Goal: Task Accomplishment & Management: Manage account settings

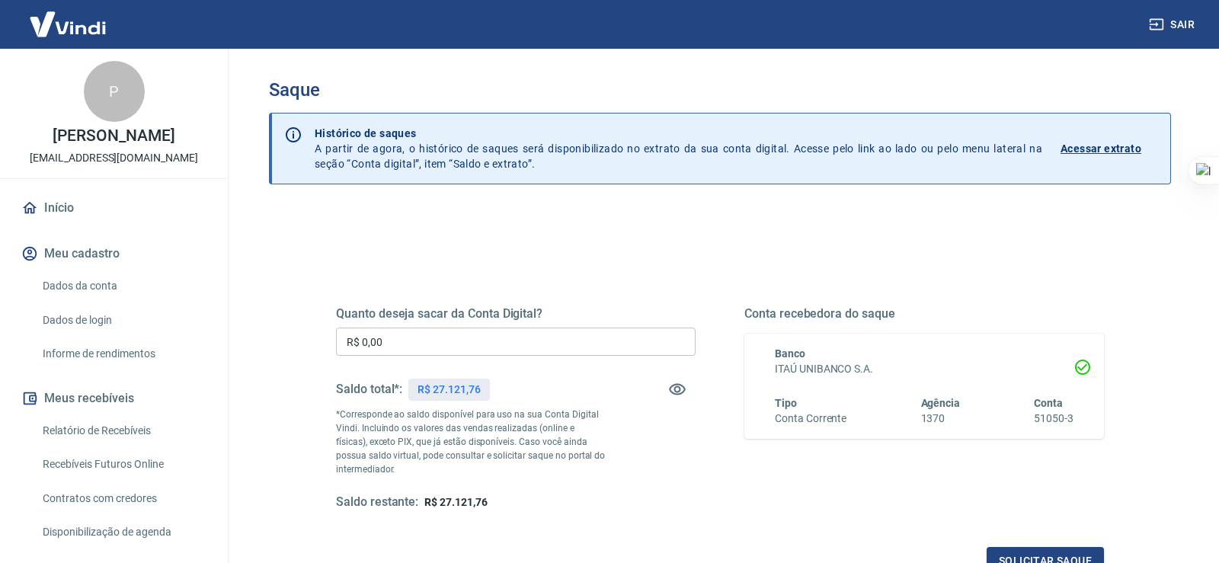
click at [423, 345] on input "R$ 0,00" at bounding box center [515, 342] width 359 height 28
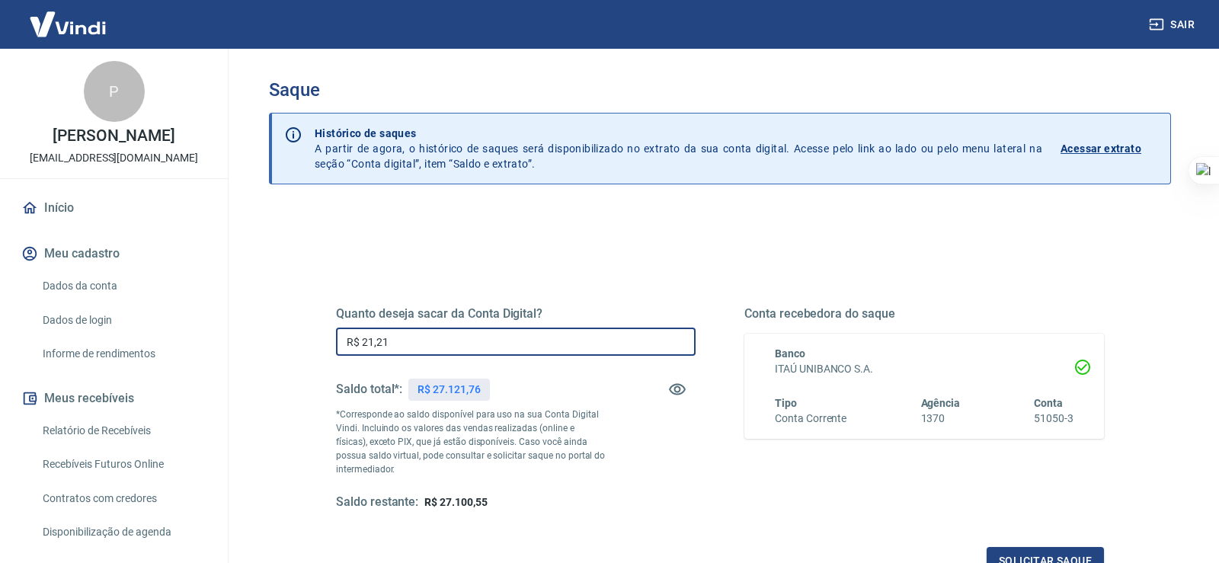
click at [422, 340] on input "R$ 21,21" at bounding box center [515, 342] width 359 height 28
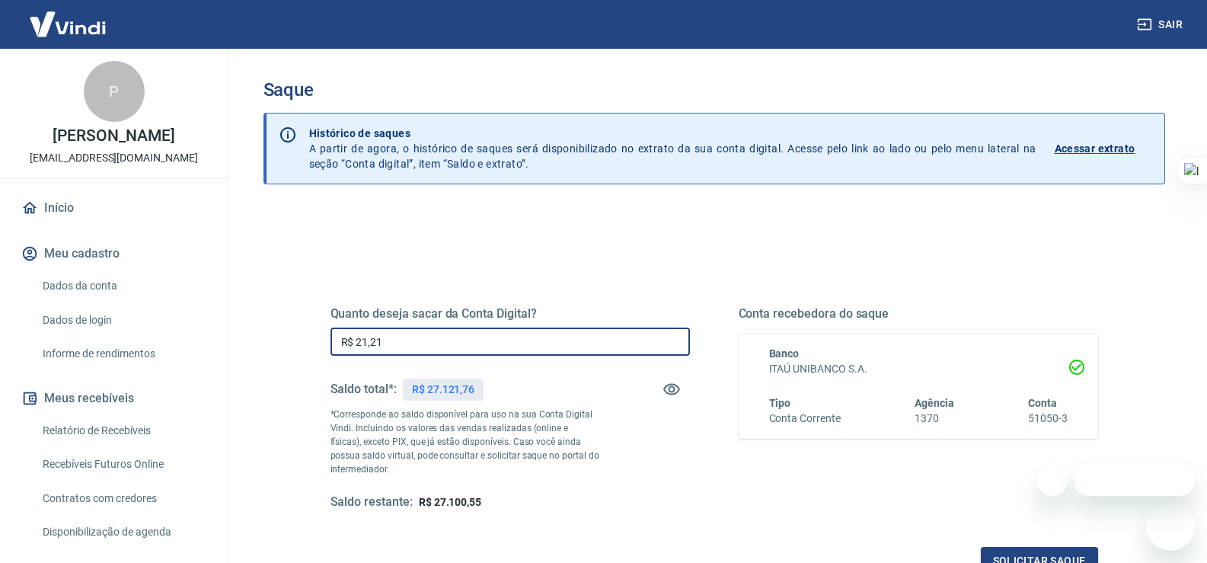
click at [405, 344] on input "R$ 21,21" at bounding box center [510, 342] width 359 height 28
click at [407, 344] on input "R$ 2.121,76" at bounding box center [510, 342] width 359 height 28
type input "R$ 2.121,76"
click at [1021, 553] on button "Solicitar saque" at bounding box center [1039, 561] width 117 height 28
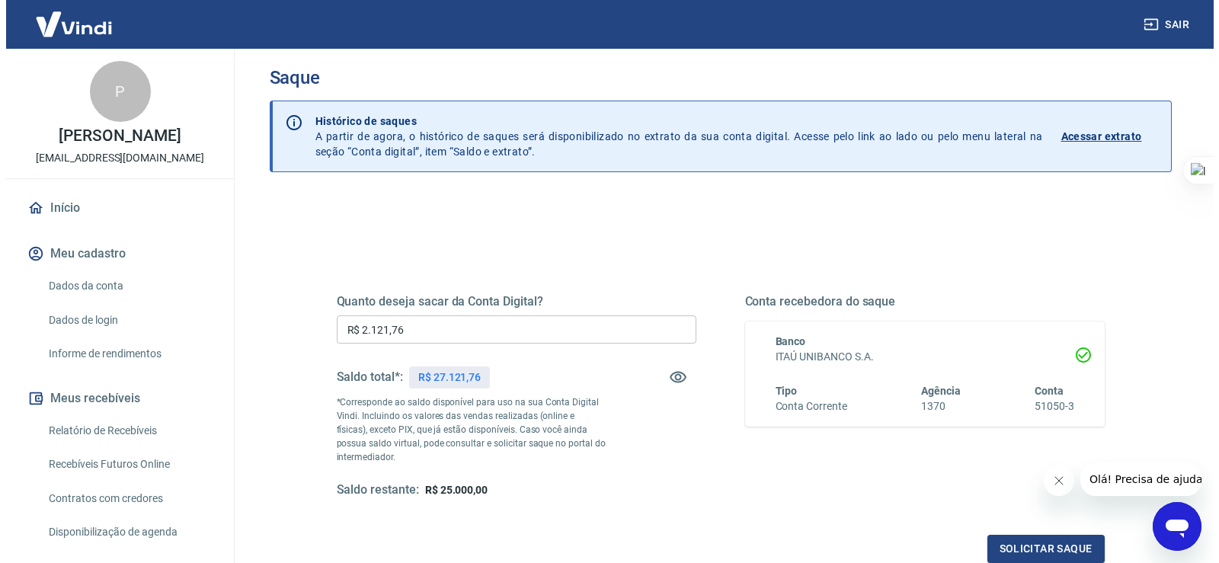
scroll to position [190, 0]
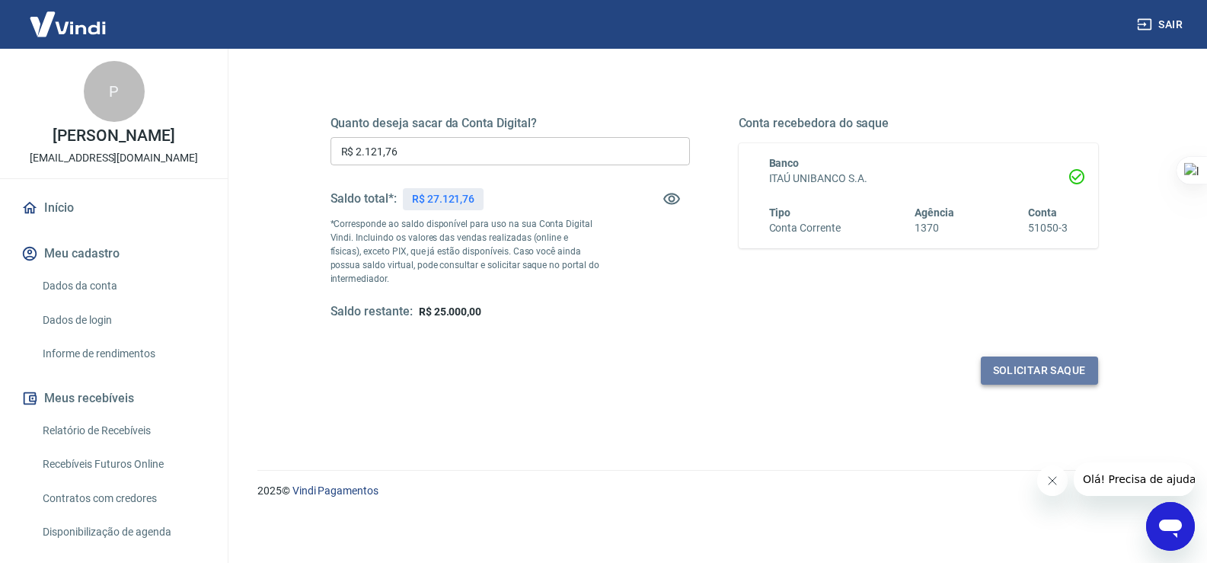
click at [1037, 368] on button "Solicitar saque" at bounding box center [1039, 370] width 117 height 28
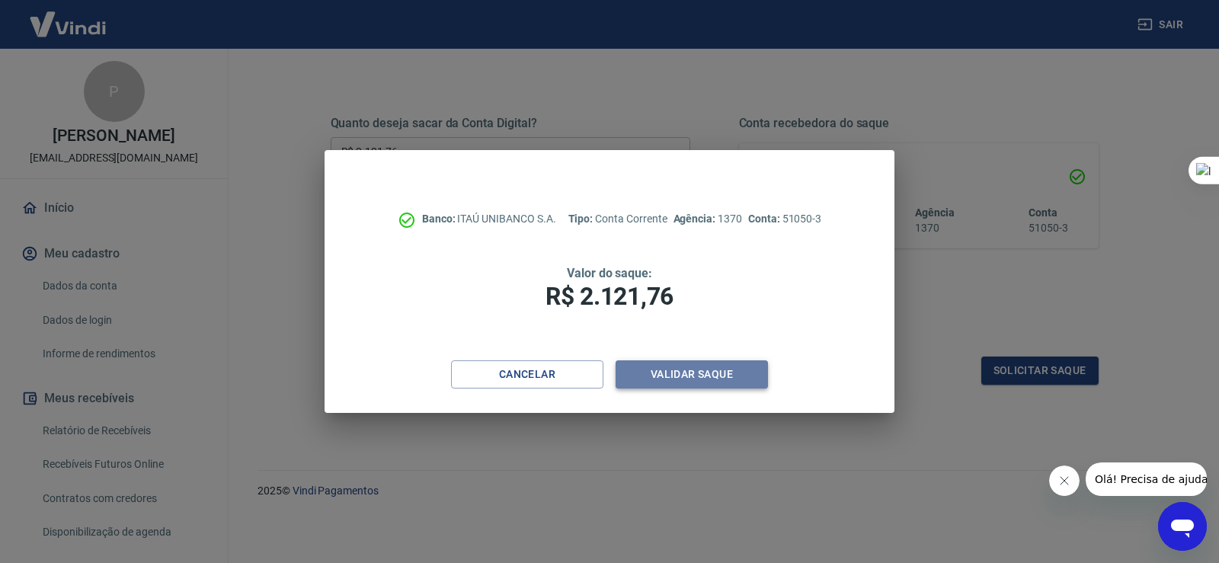
click at [695, 372] on button "Validar saque" at bounding box center [691, 374] width 152 height 28
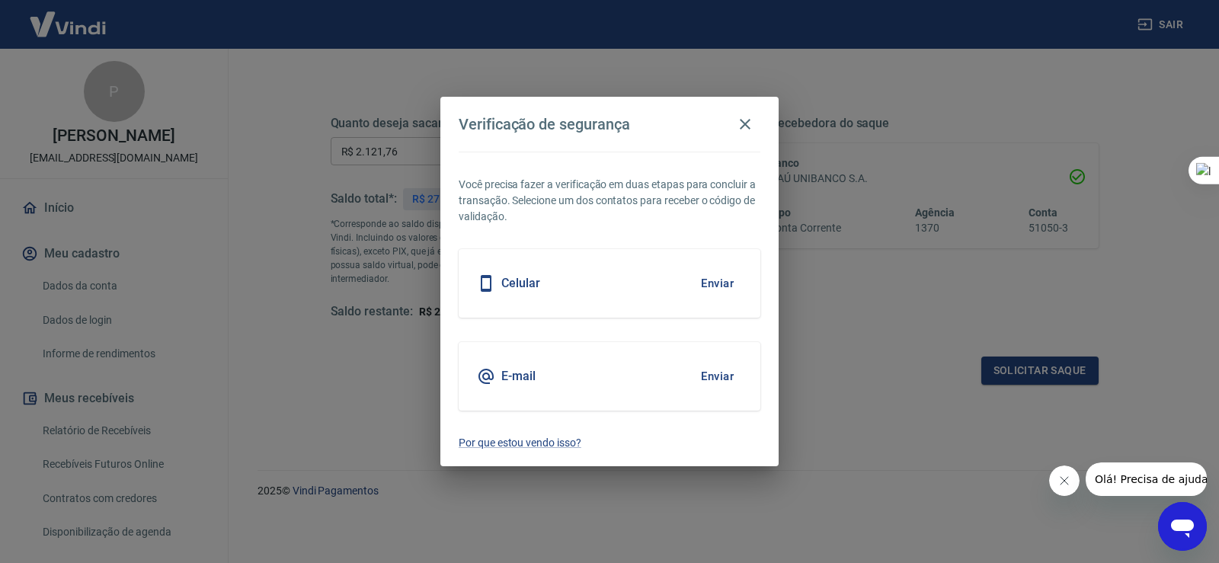
click at [719, 376] on button "Enviar" at bounding box center [717, 376] width 50 height 32
click at [710, 369] on button "Enviar" at bounding box center [717, 376] width 50 height 32
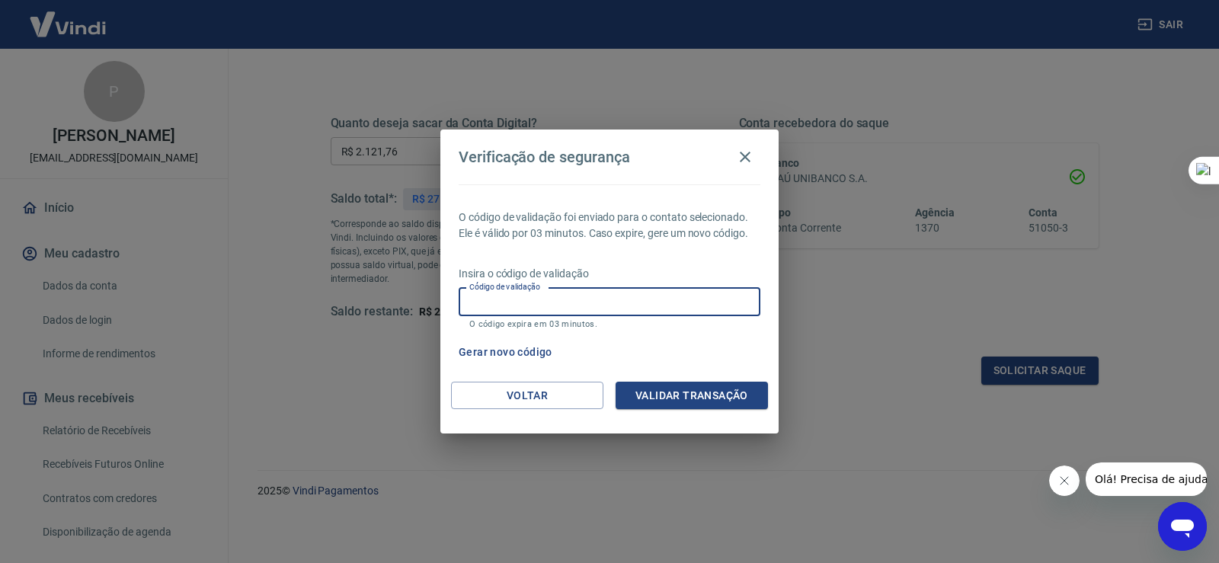
drag, startPoint x: 632, startPoint y: 302, endPoint x: 580, endPoint y: 255, distance: 70.1
click at [631, 302] on input "Código de validação" at bounding box center [610, 302] width 302 height 28
type input "135177"
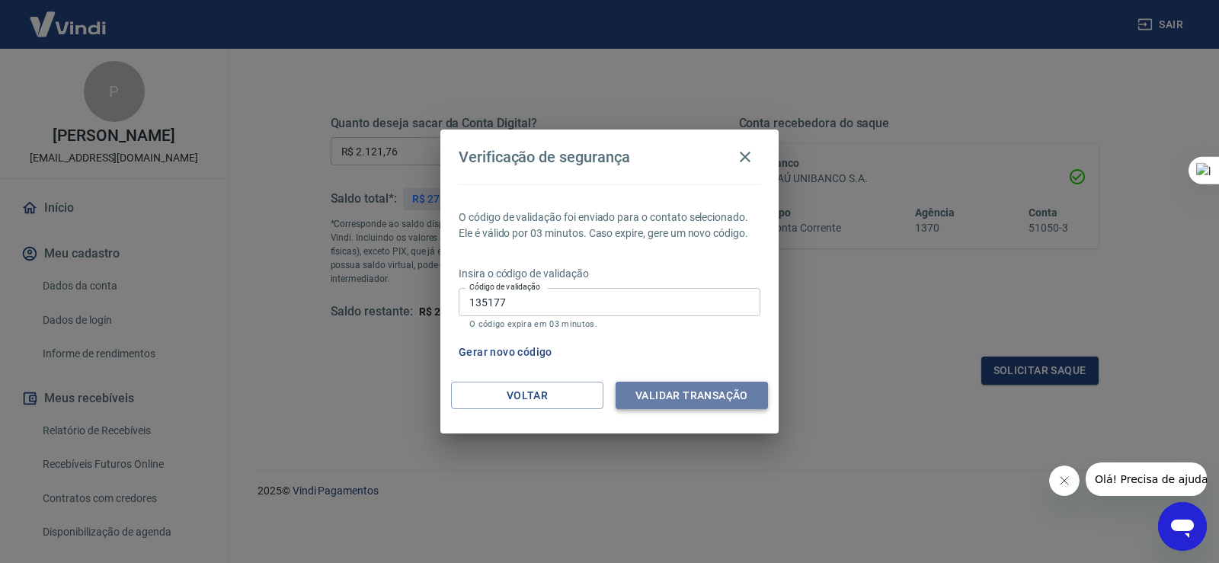
click at [742, 396] on button "Validar transação" at bounding box center [691, 396] width 152 height 28
